Goal: Find specific page/section: Find specific page/section

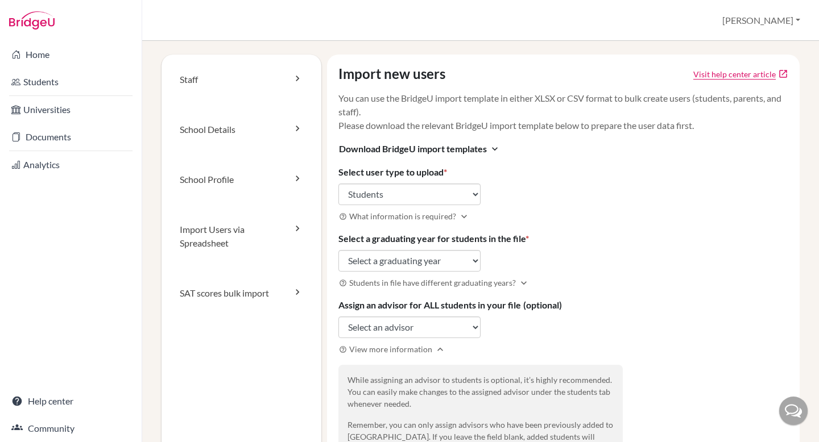
select select "students"
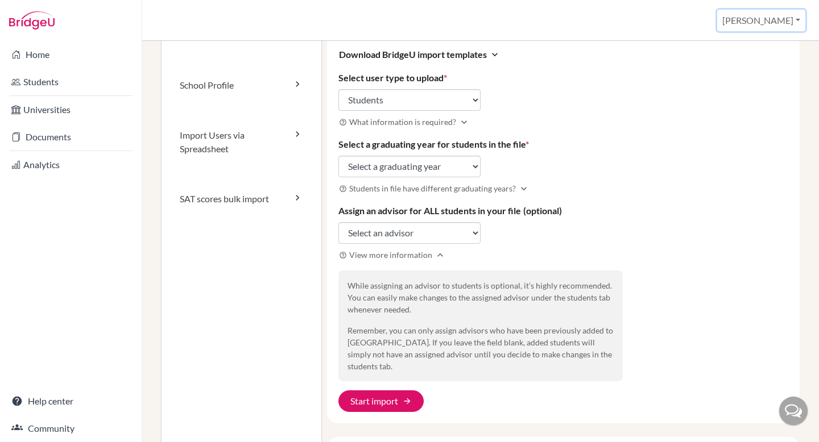
click at [776, 28] on button "[PERSON_NAME]" at bounding box center [761, 21] width 88 height 22
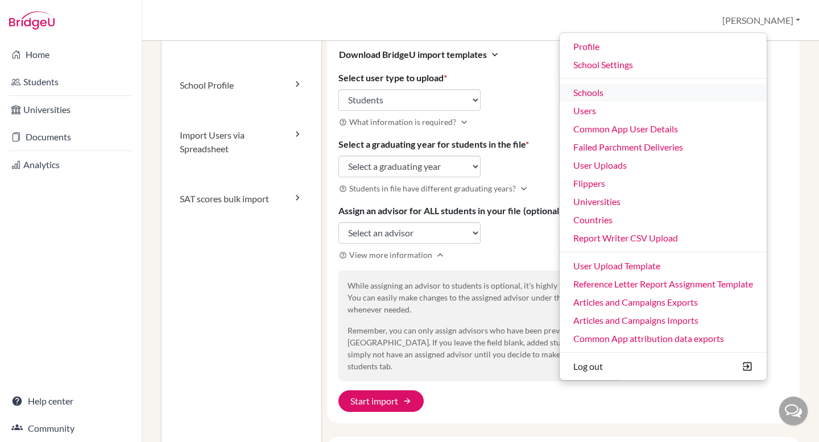
click at [704, 96] on link "Schools" at bounding box center [663, 93] width 207 height 18
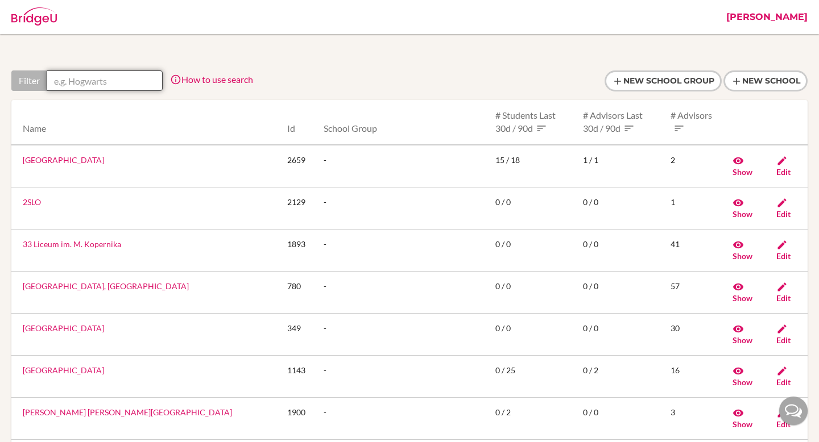
click at [106, 86] on input "text" at bounding box center [105, 81] width 116 height 20
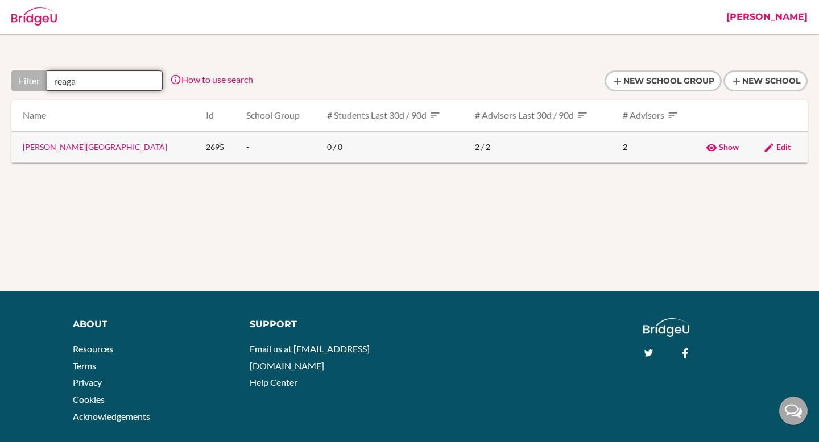
type input "reaga"
click at [98, 147] on link "Ronald Reagan Secondary School" at bounding box center [95, 147] width 144 height 10
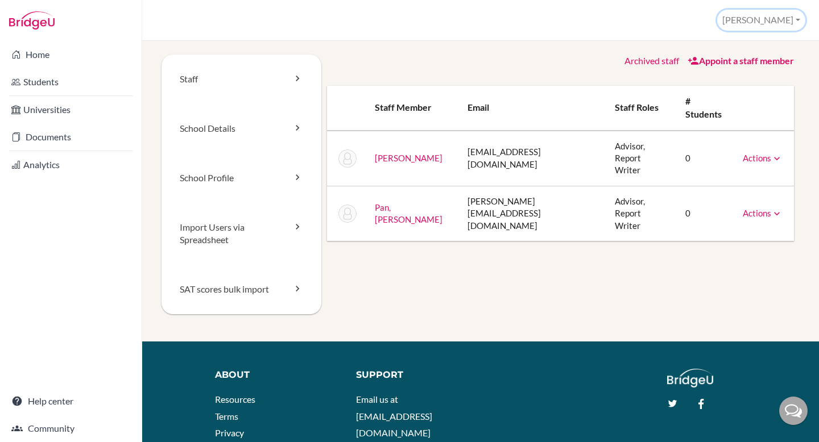
click at [776, 24] on button "[PERSON_NAME]" at bounding box center [761, 20] width 88 height 21
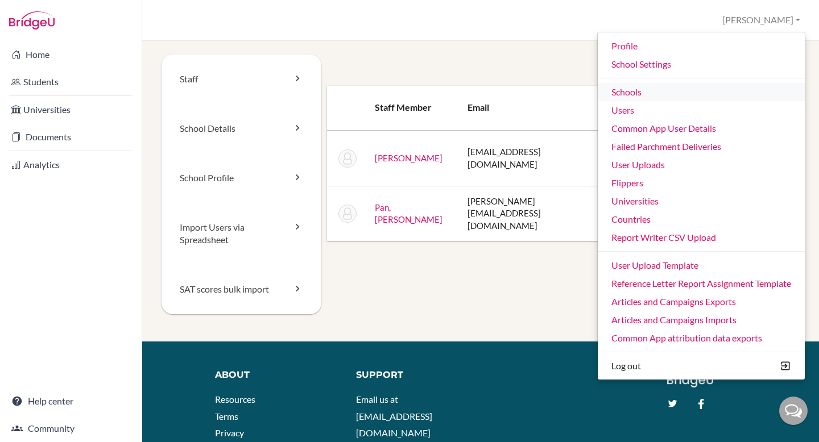
click at [721, 96] on link "Schools" at bounding box center [701, 92] width 207 height 18
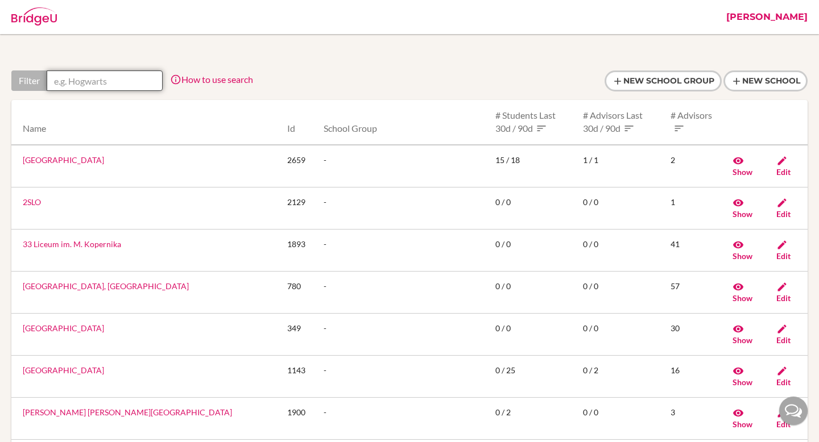
click at [106, 82] on input "text" at bounding box center [105, 81] width 116 height 20
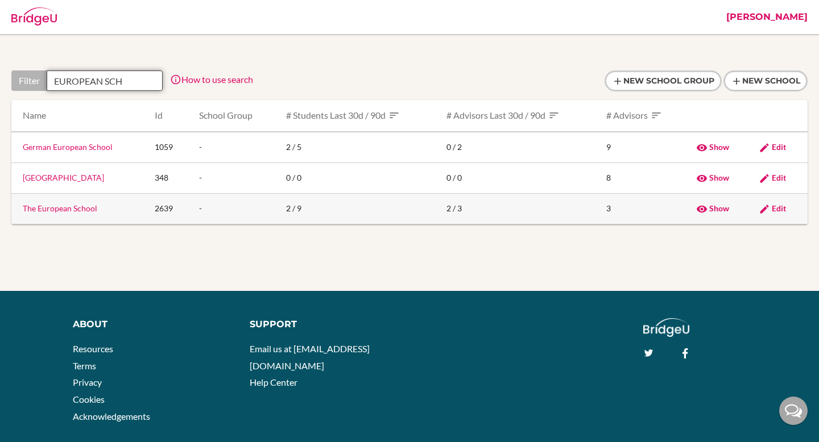
type input "EUROPEAN SCH"
click at [67, 212] on link "The European School" at bounding box center [60, 209] width 74 height 10
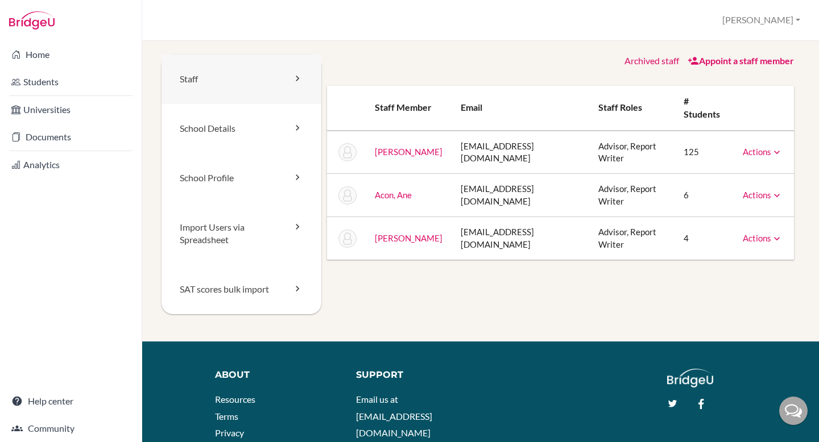
click at [222, 77] on link "Staff" at bounding box center [242, 79] width 160 height 49
